Goal: Navigation & Orientation: Find specific page/section

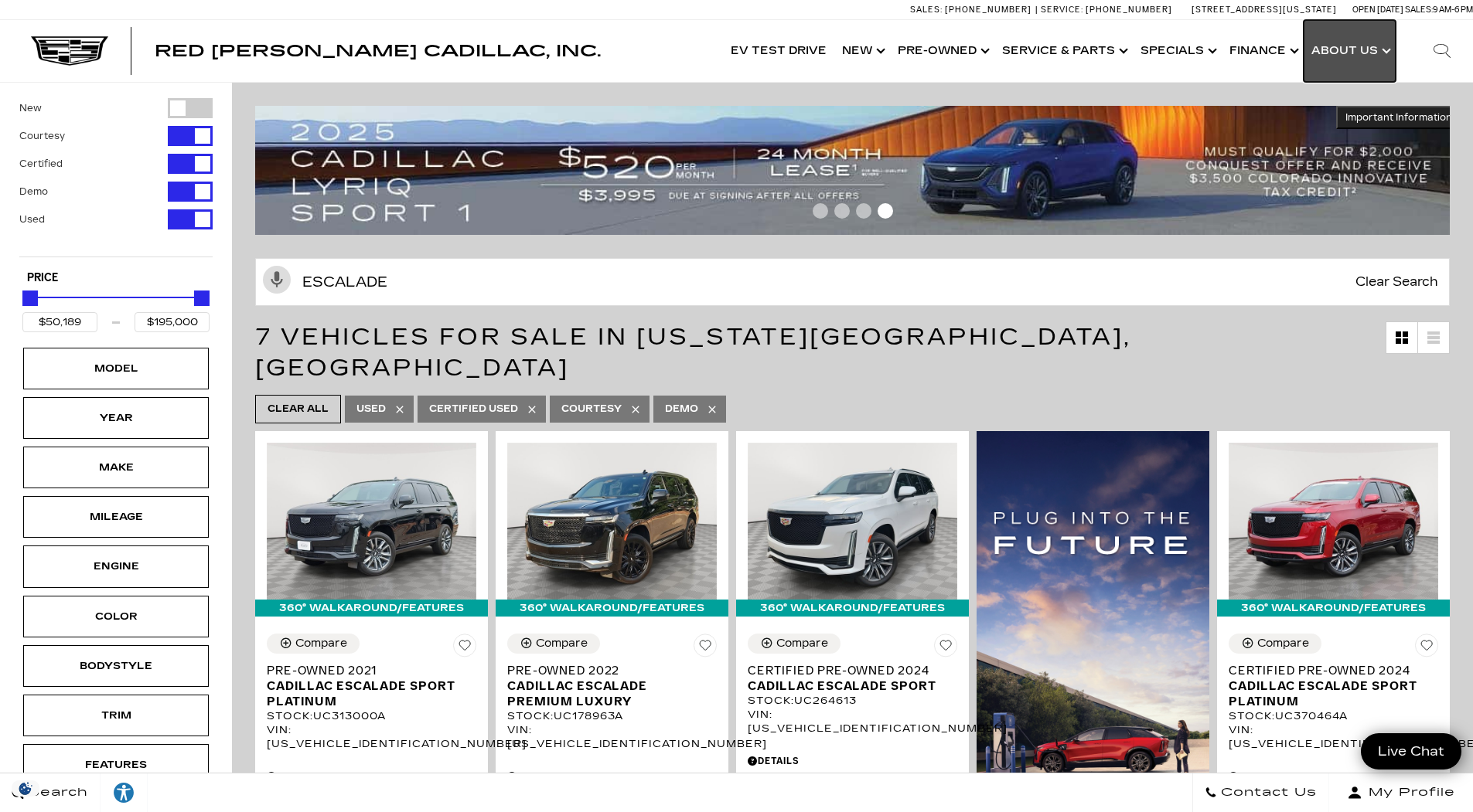
click at [1376, 64] on link "Show About Us" at bounding box center [1350, 51] width 92 height 62
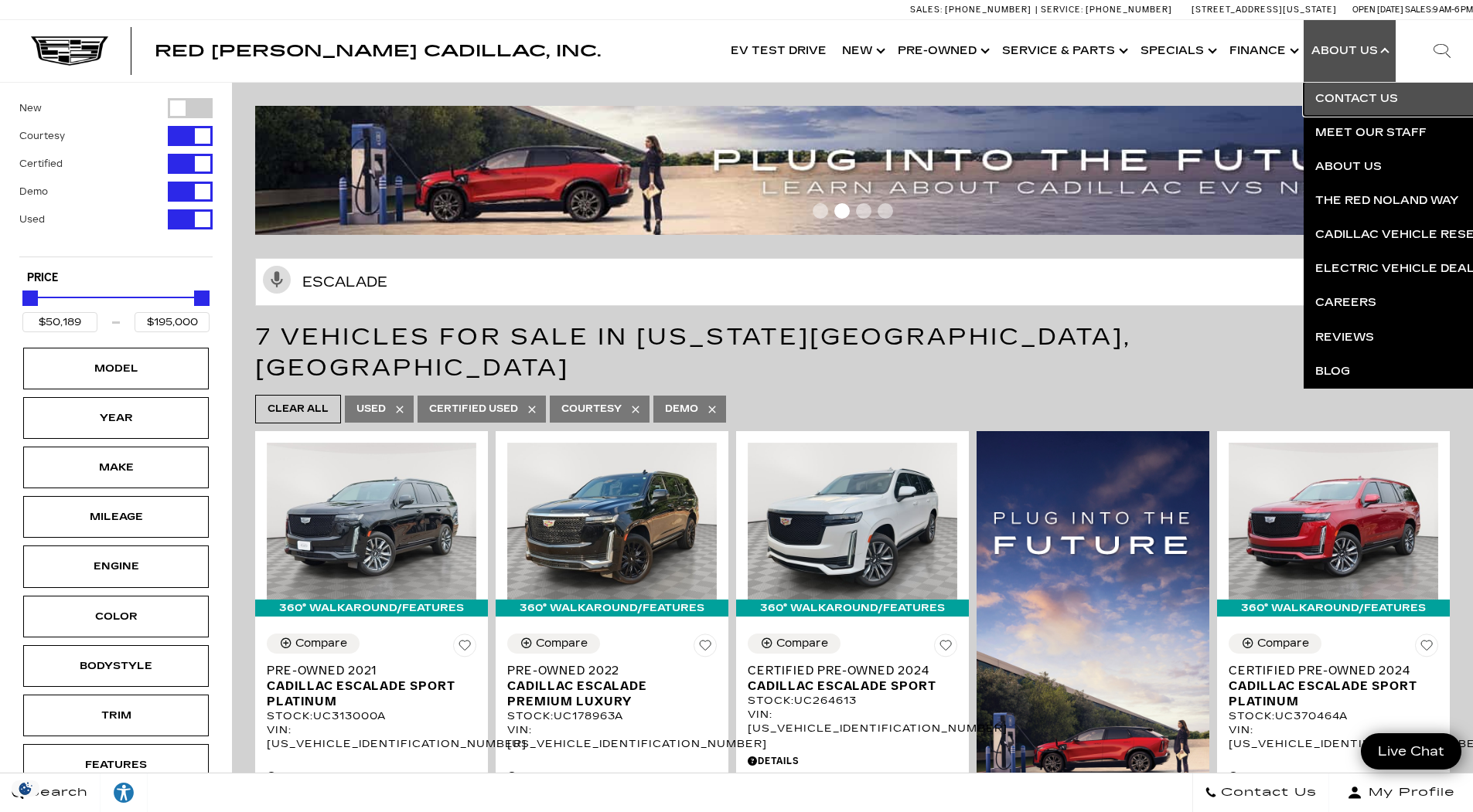
click at [1341, 104] on link "Contact Us" at bounding box center [1490, 98] width 374 height 34
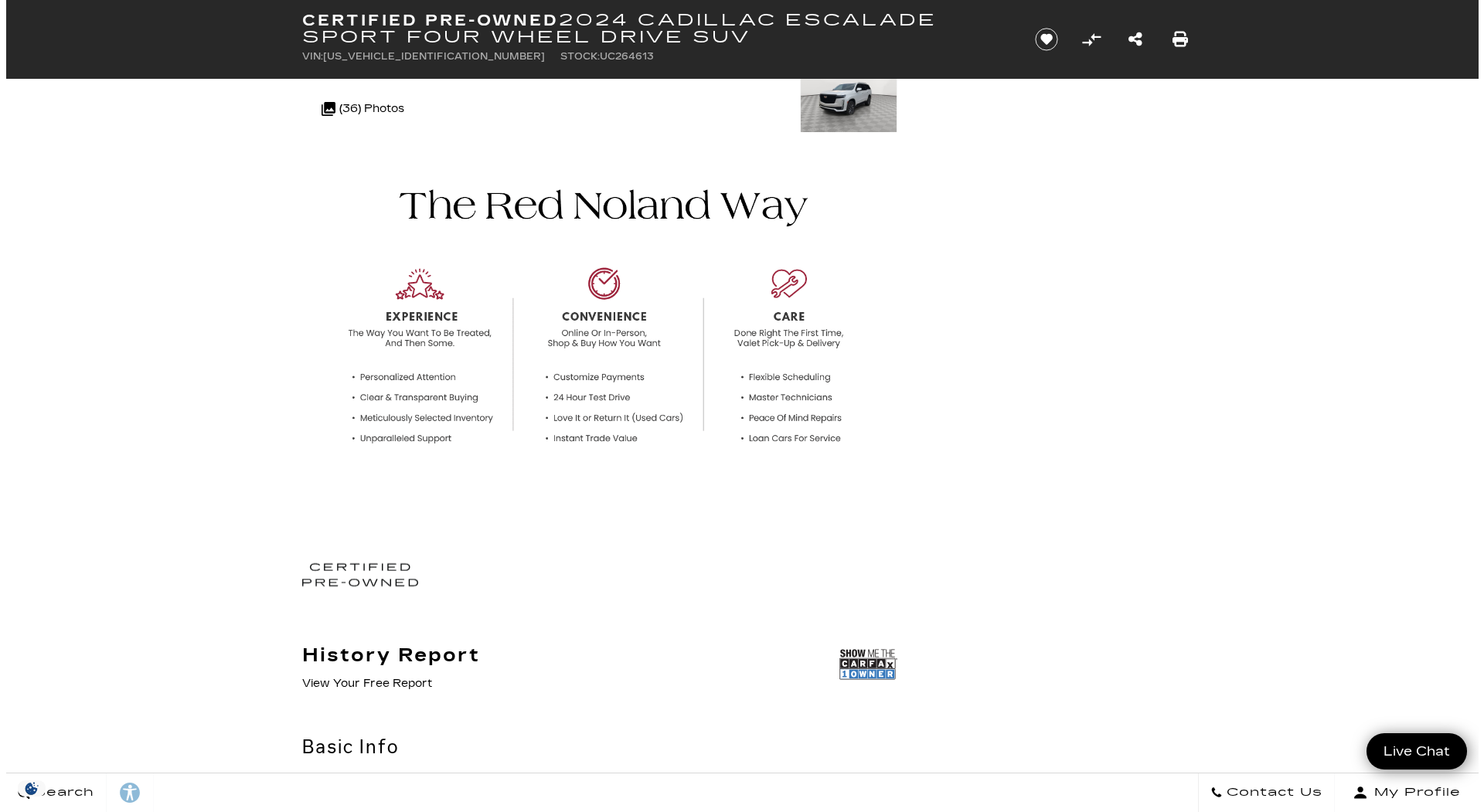
scroll to position [77, 0]
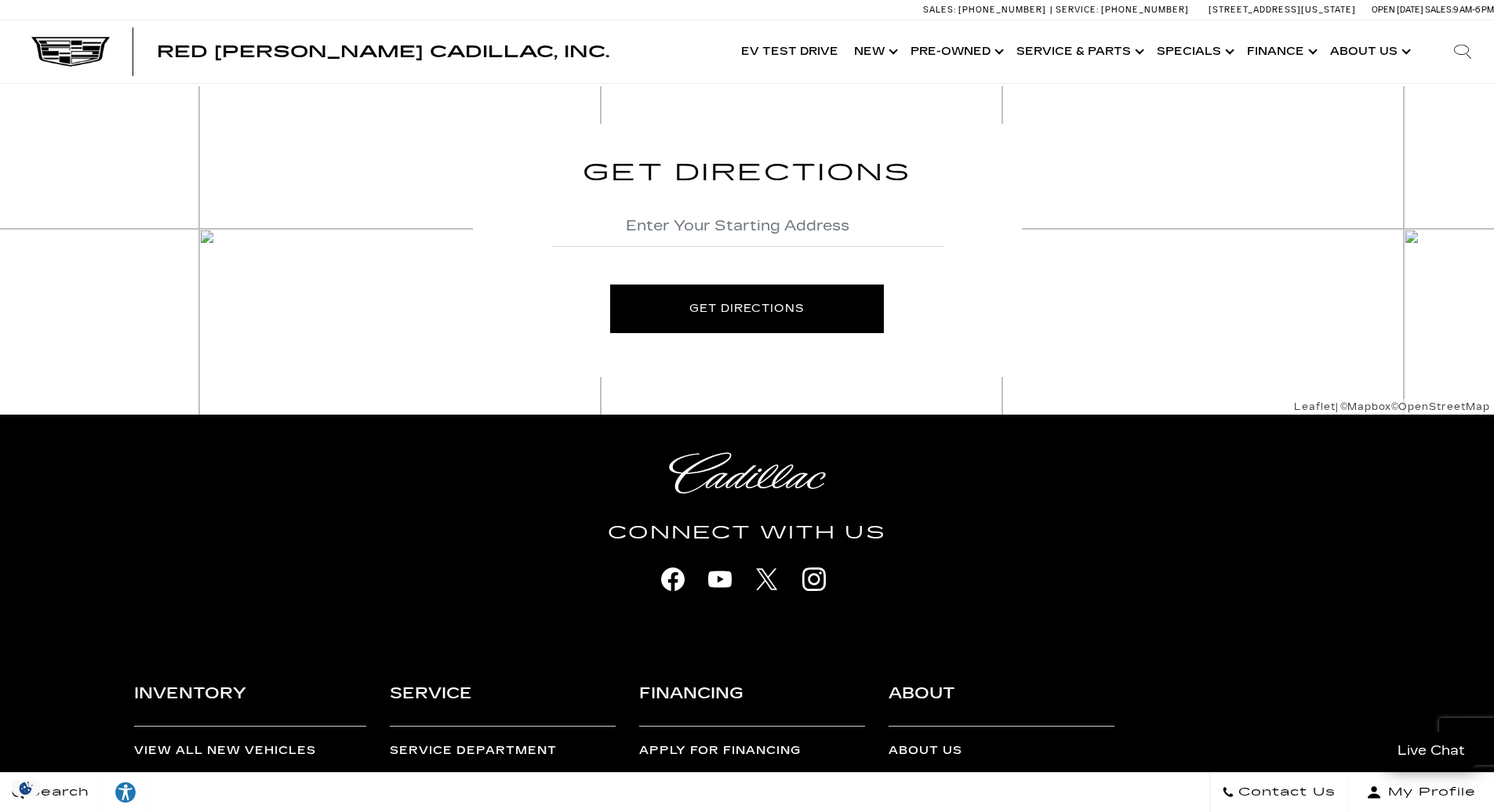
scroll to position [499, 0]
